Goal: Find specific page/section: Find specific page/section

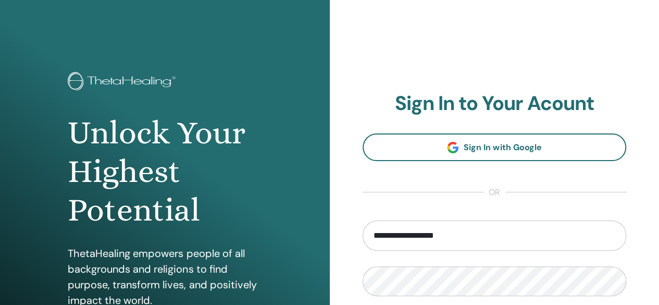
type input "**********"
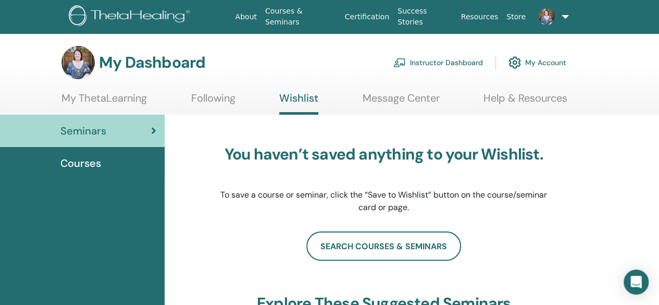
click at [448, 61] on link "Instructor Dashboard" at bounding box center [438, 62] width 90 height 23
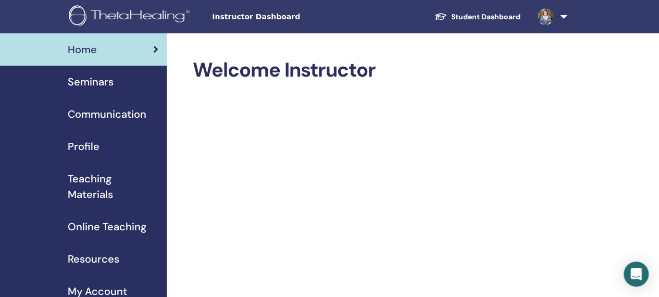
click at [552, 14] on img at bounding box center [545, 16] width 17 height 17
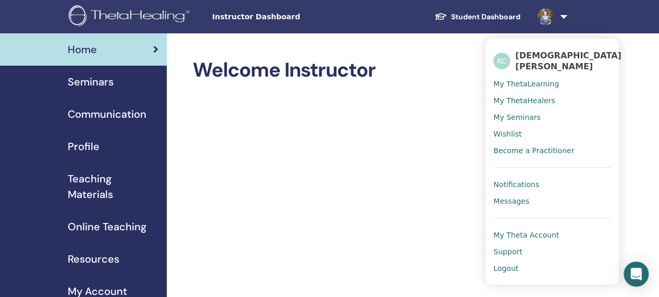
click at [531, 79] on span "My ThetaLearning" at bounding box center [526, 83] width 66 height 9
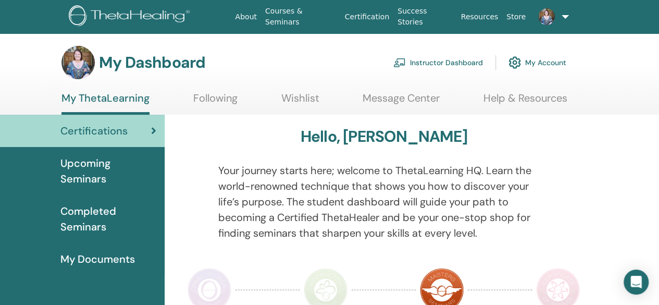
click at [434, 54] on link "Instructor Dashboard" at bounding box center [438, 62] width 90 height 23
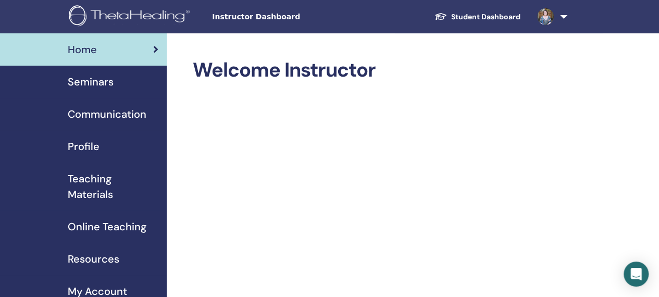
click at [80, 82] on span "Seminars" at bounding box center [91, 82] width 46 height 16
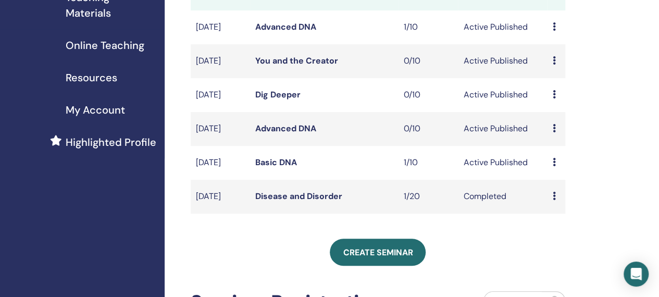
scroll to position [171, 2]
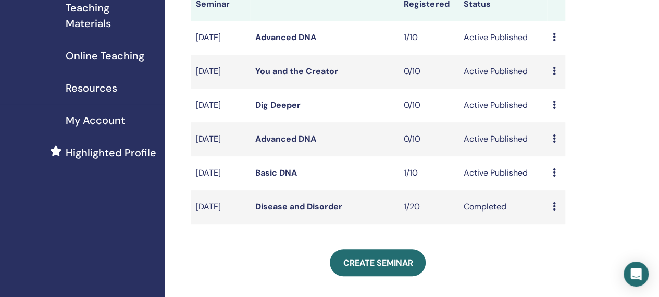
click at [288, 178] on link "Basic DNA" at bounding box center [276, 172] width 42 height 11
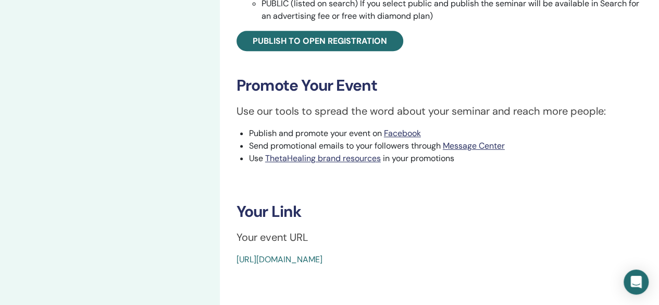
scroll to position [382, 0]
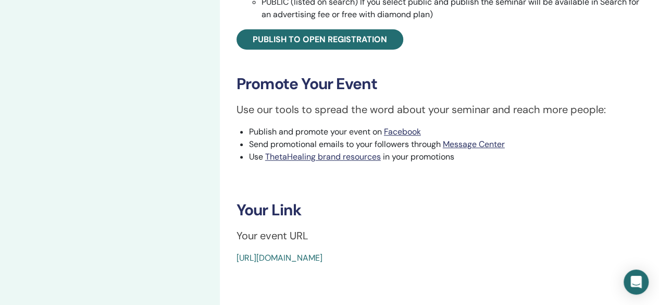
click at [291, 252] on div "https://www.thetahealing.com/seminar-372989-details.html" at bounding box center [405, 258] width 338 height 13
click at [295, 256] on link "https://www.thetahealing.com/seminar-372989-details.html" at bounding box center [279, 257] width 86 height 11
